Goal: Transaction & Acquisition: Obtain resource

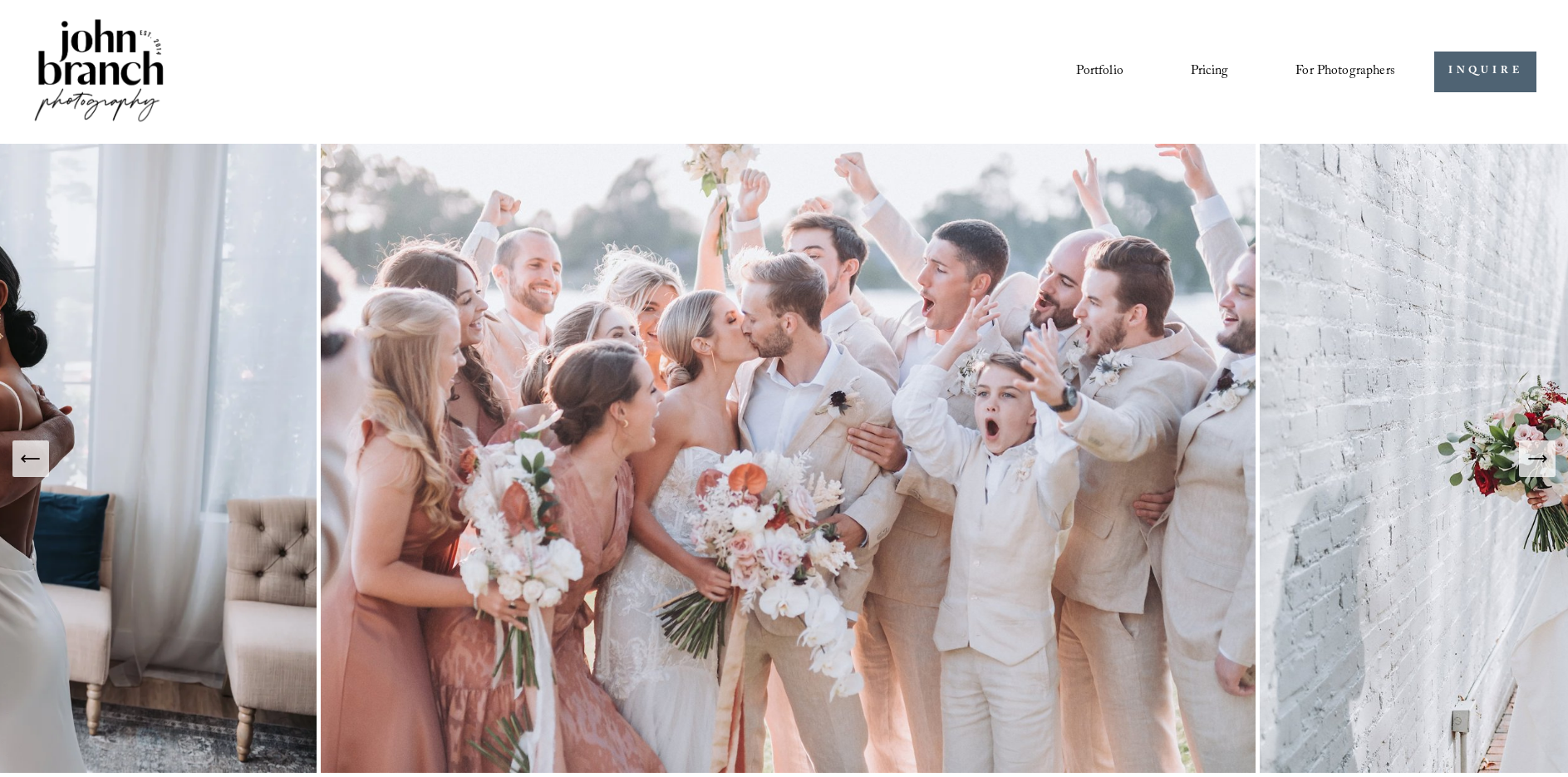
click at [1354, 73] on span "For Photographers" at bounding box center [1345, 71] width 100 height 26
click at [0, 0] on span "Presets" at bounding box center [0, 0] width 0 height 0
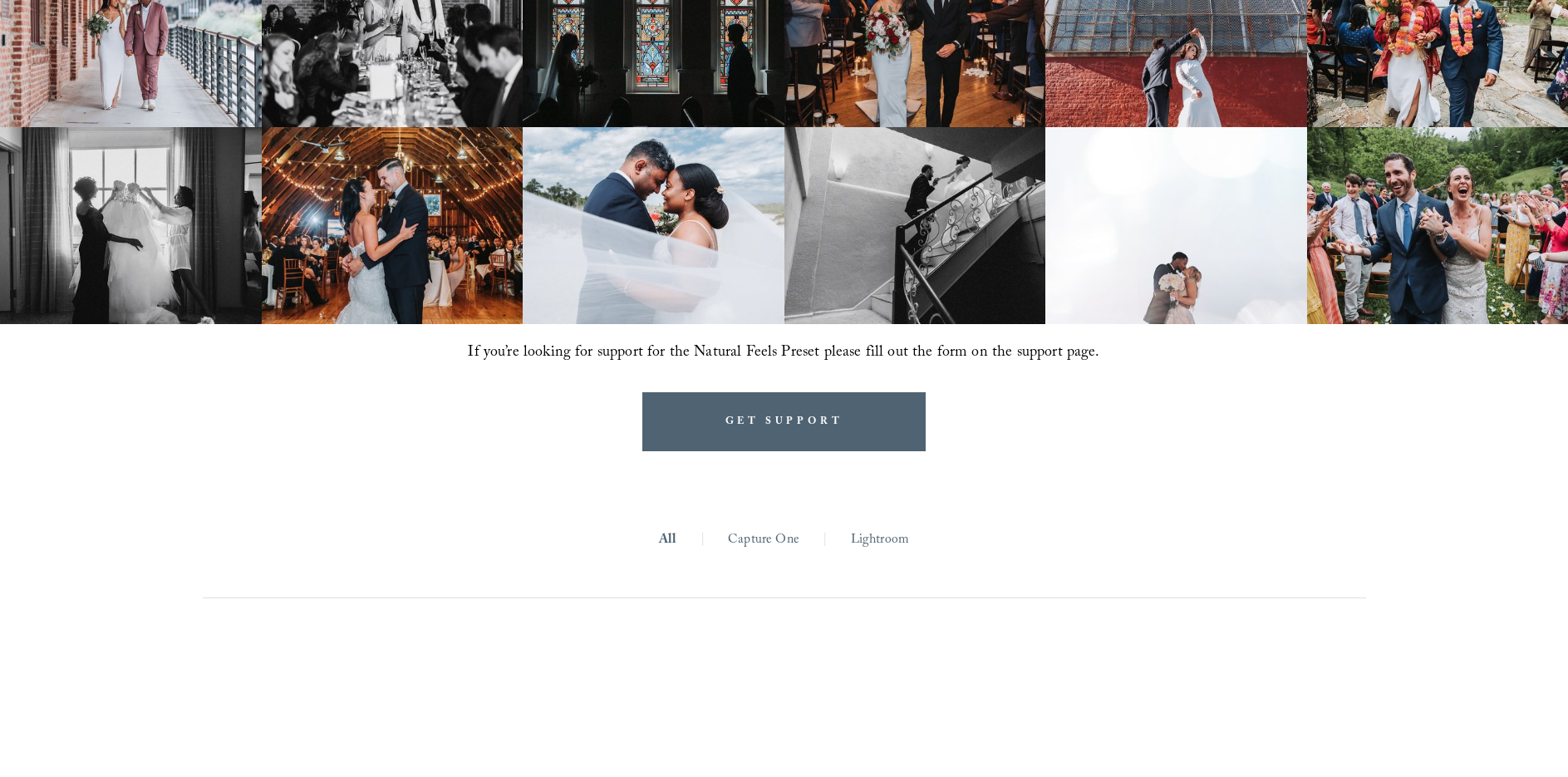
scroll to position [1246, 0]
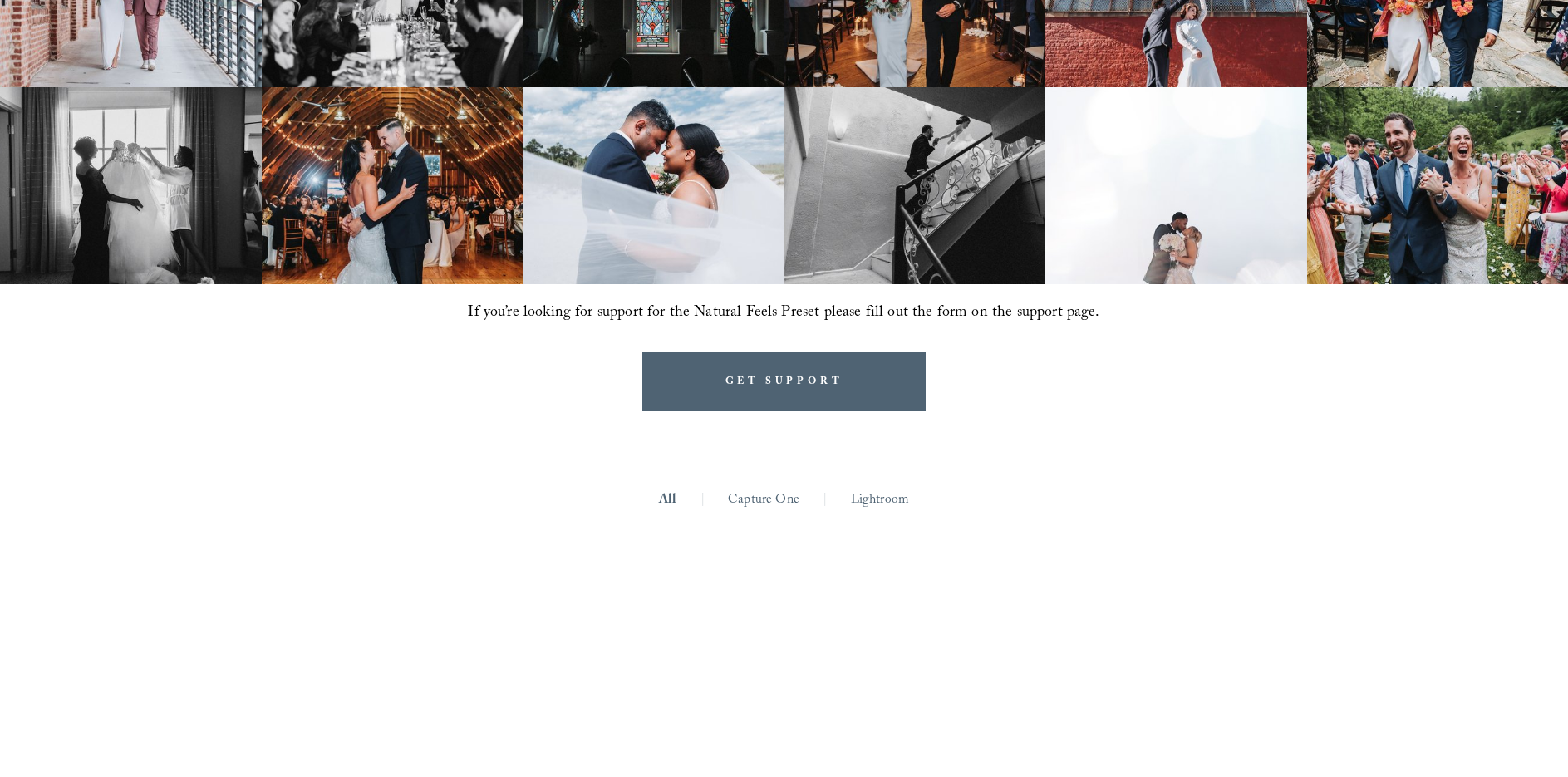
click at [870, 502] on link "Lightroom" at bounding box center [880, 500] width 58 height 26
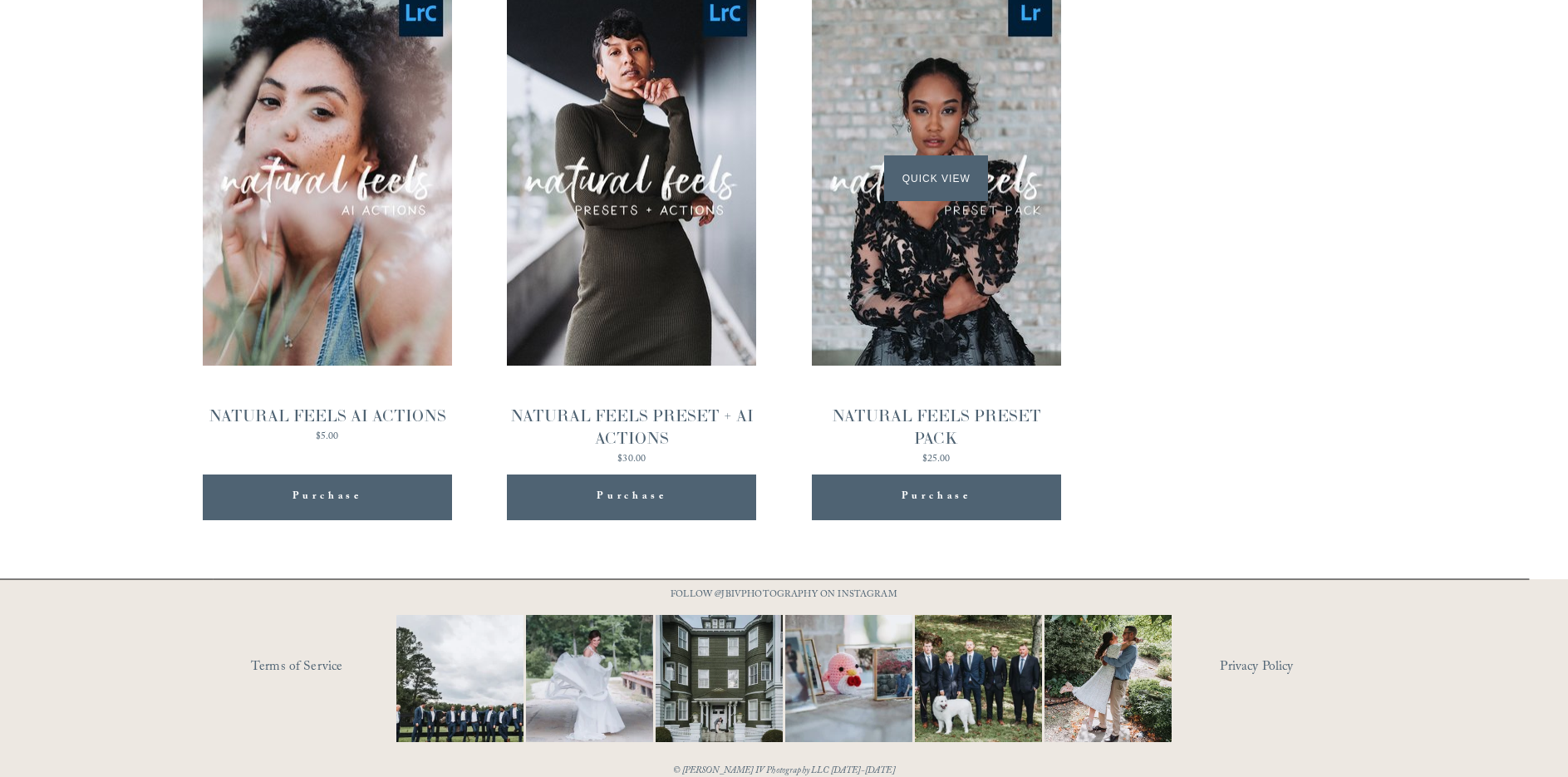
scroll to position [1828, 0]
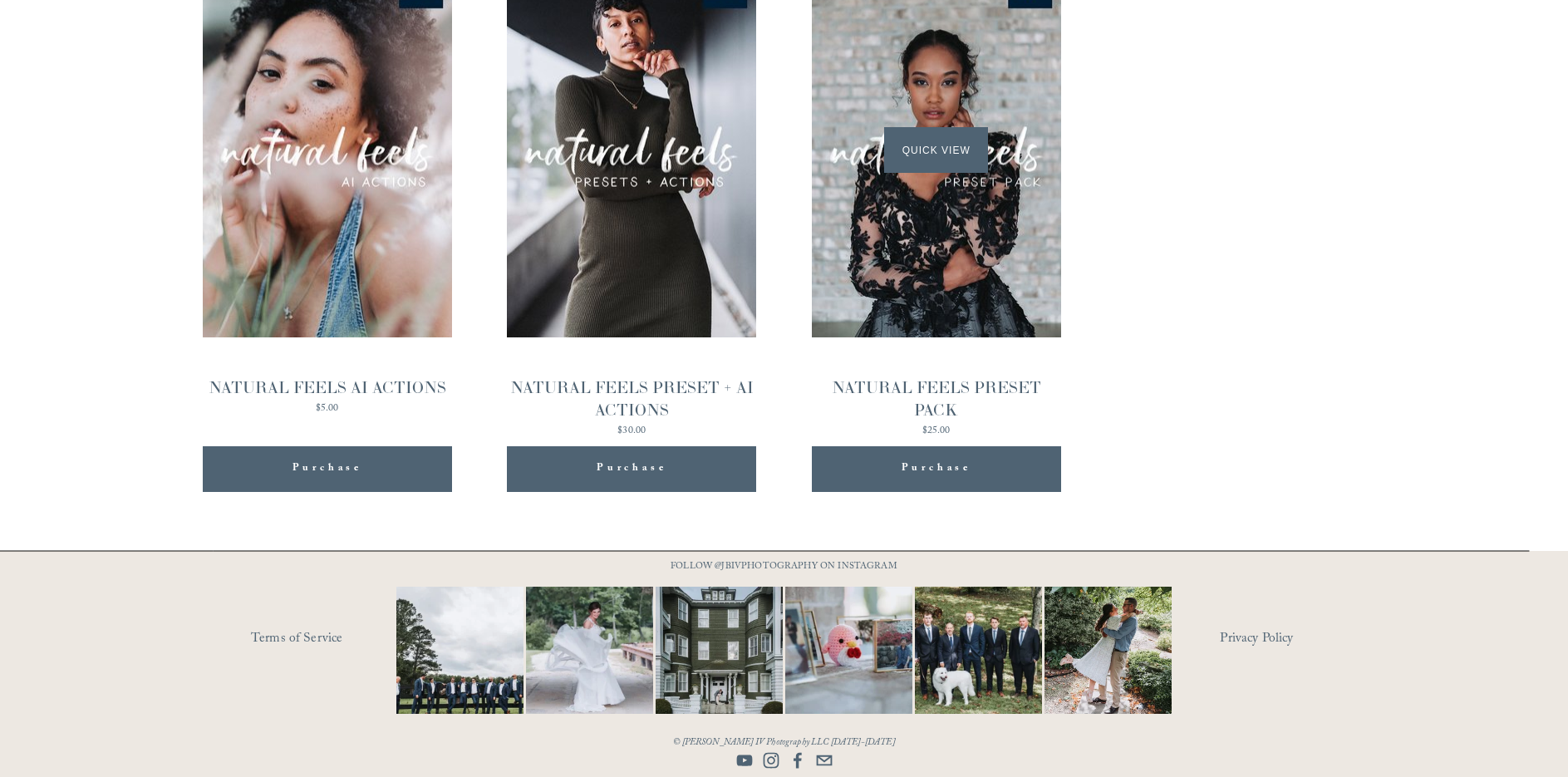
click at [984, 314] on div "Quick View" at bounding box center [936, 150] width 249 height 374
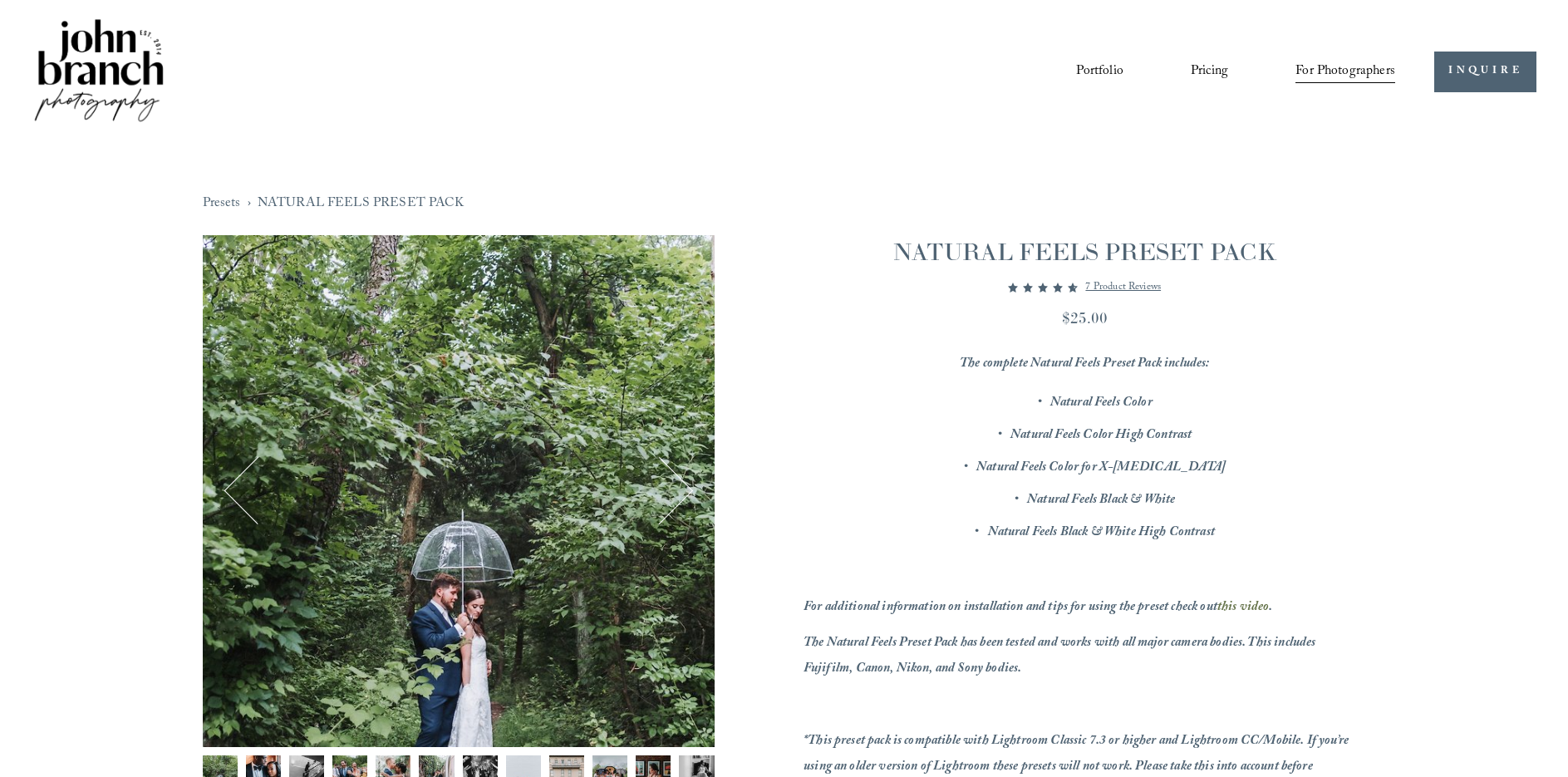
drag, startPoint x: 251, startPoint y: 192, endPoint x: 482, endPoint y: 197, distance: 231.1
click at [482, 197] on nav "Presets › NATURAL FEELS PRESET PACK" at bounding box center [784, 203] width 1163 height 26
copy nav "› NATURAL FEELS PRESET PACK"
